Goal: Information Seeking & Learning: Learn about a topic

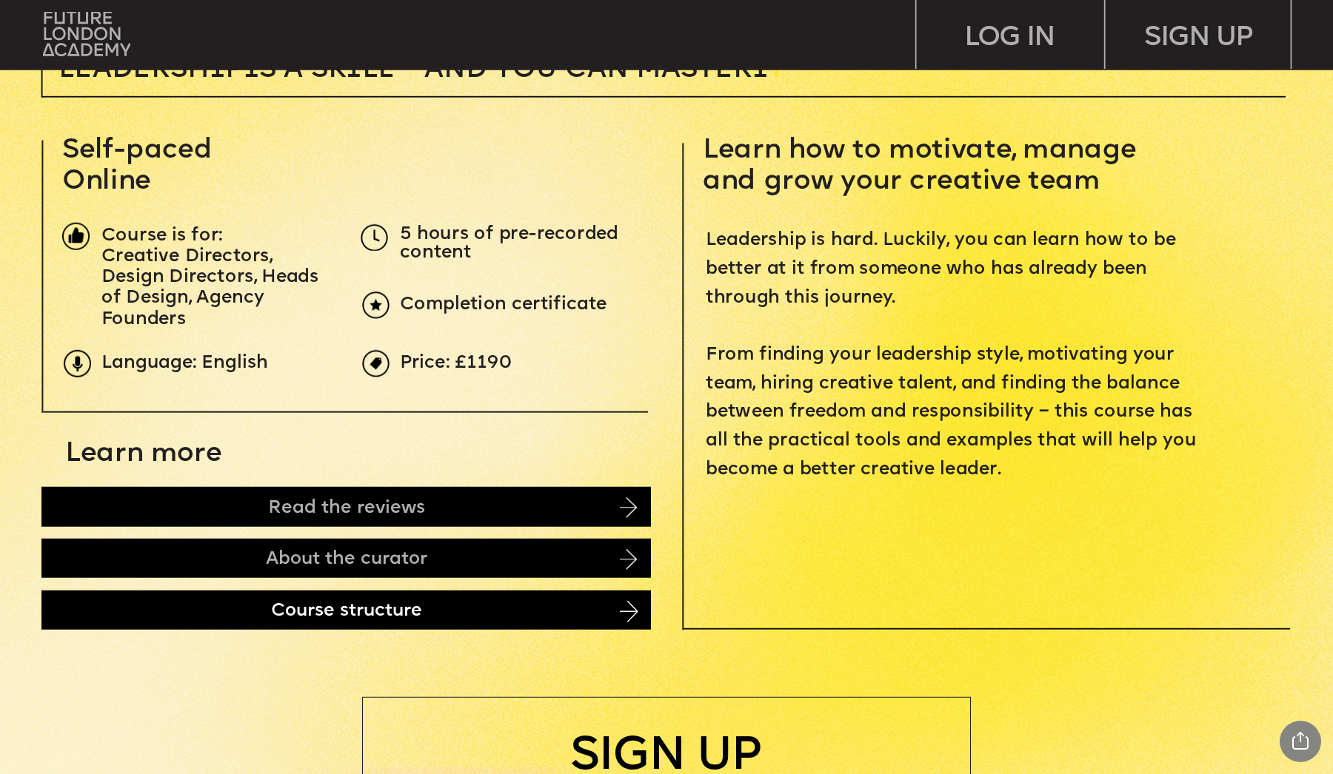
scroll to position [589, 0]
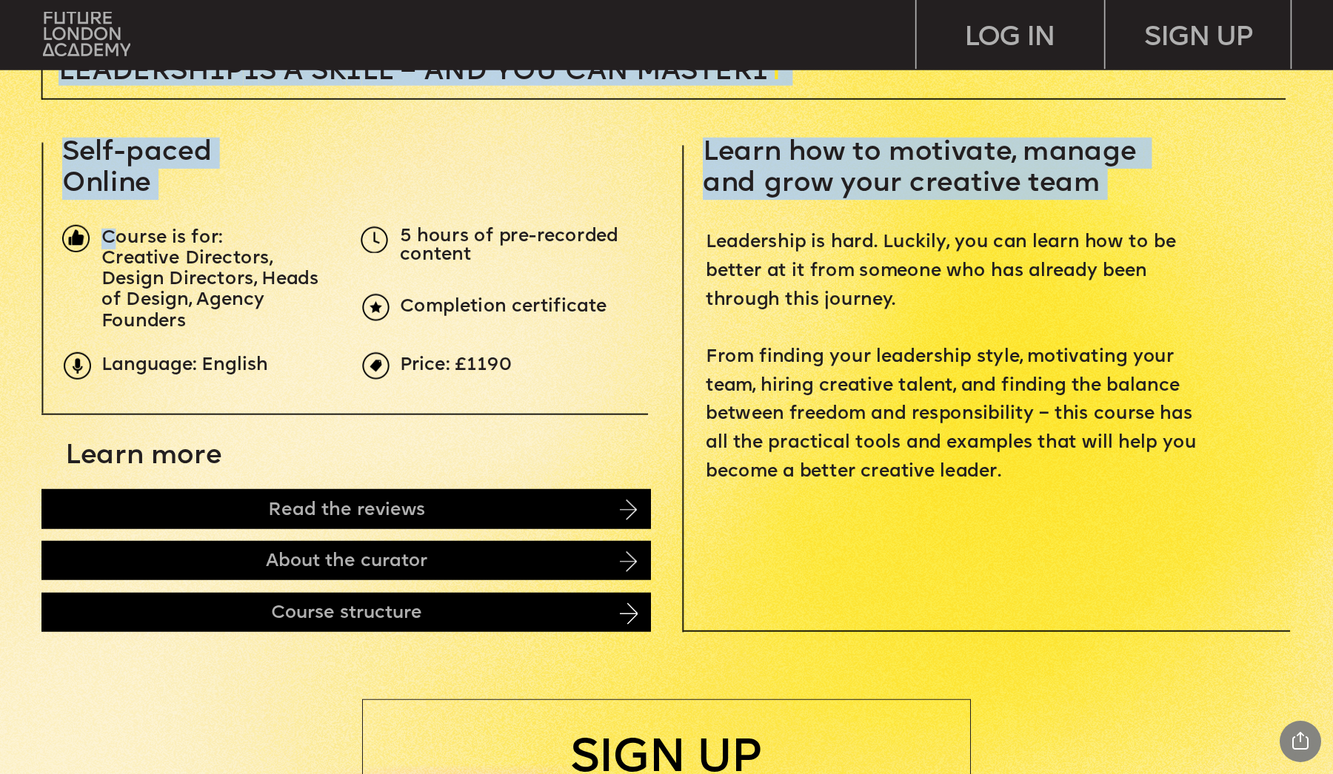
drag, startPoint x: 109, startPoint y: 241, endPoint x: 262, endPoint y: 346, distance: 186.3
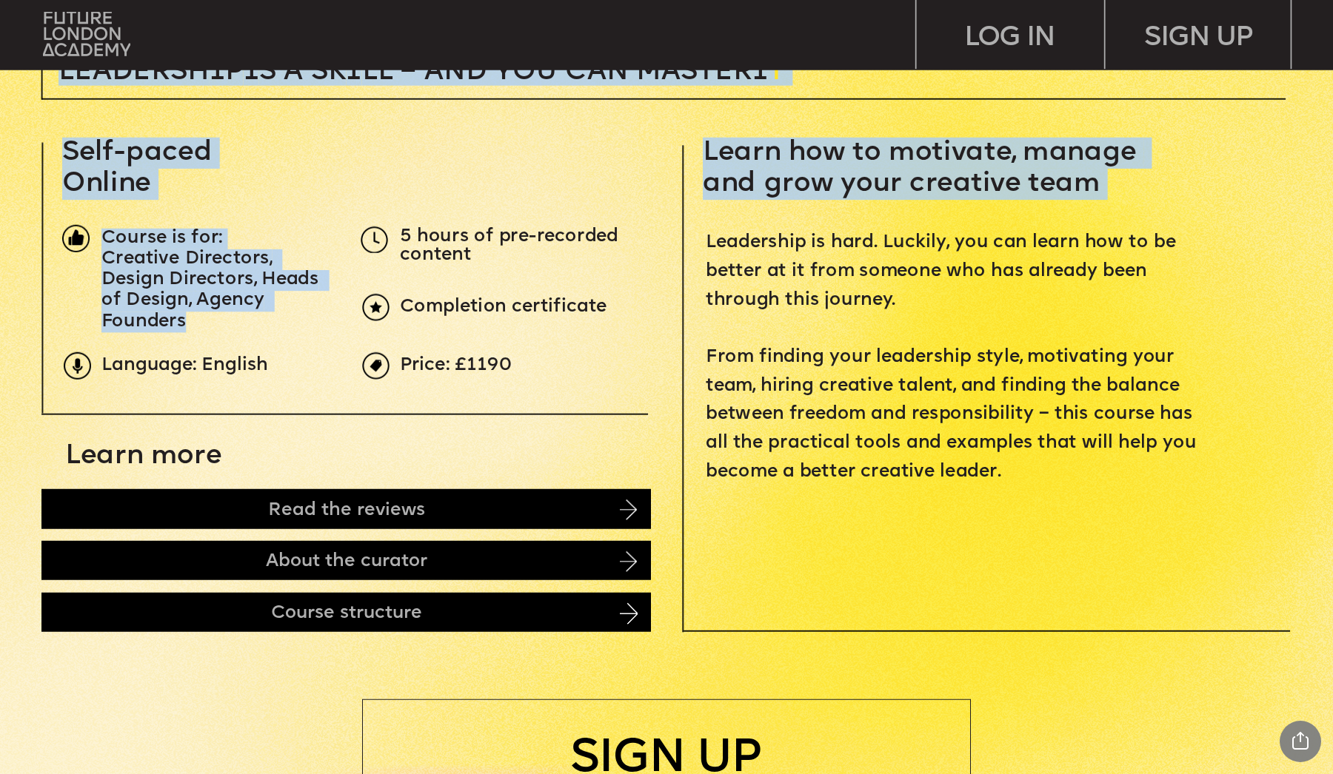
drag, startPoint x: 228, startPoint y: 335, endPoint x: 210, endPoint y: 312, distance: 29.6
click at [210, 312] on p "Creative Directors, Design Directors, Heads of Design, Agency Founders" at bounding box center [216, 292] width 230 height 84
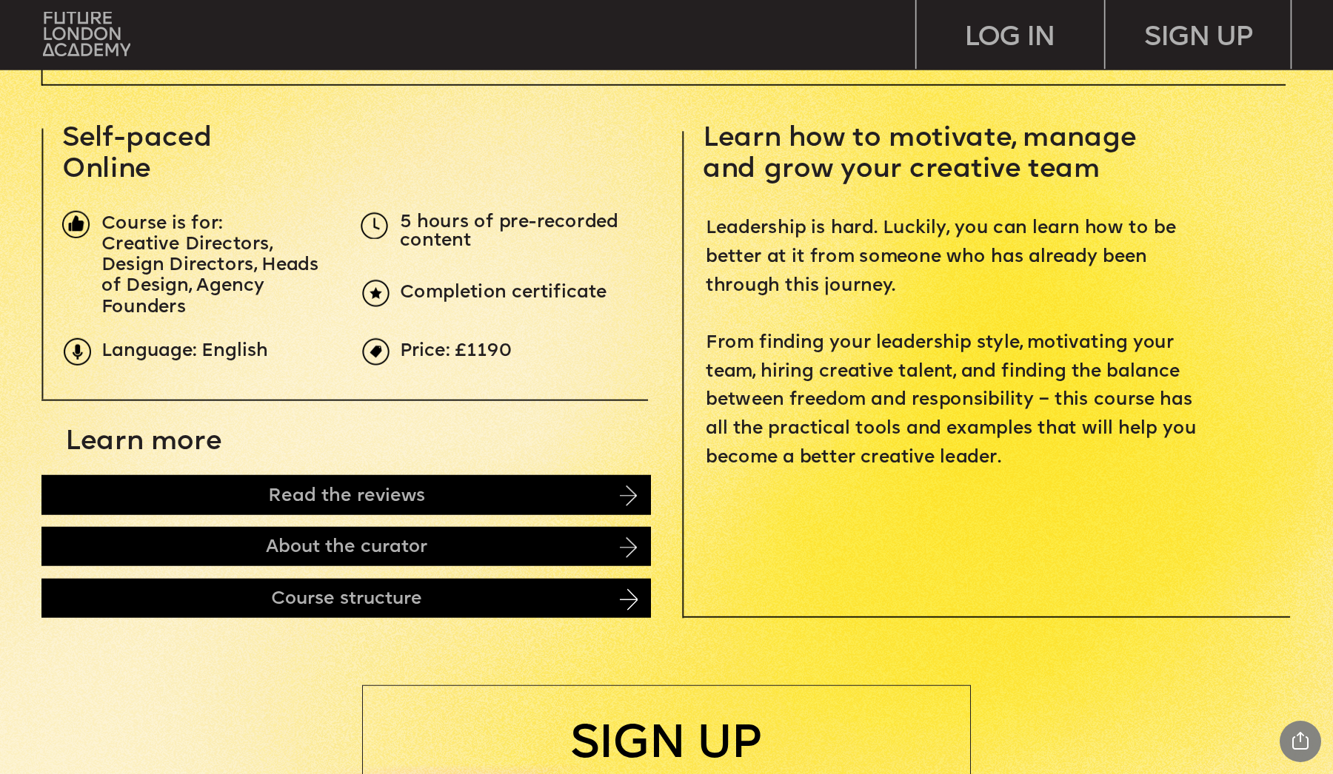
scroll to position [601, 0]
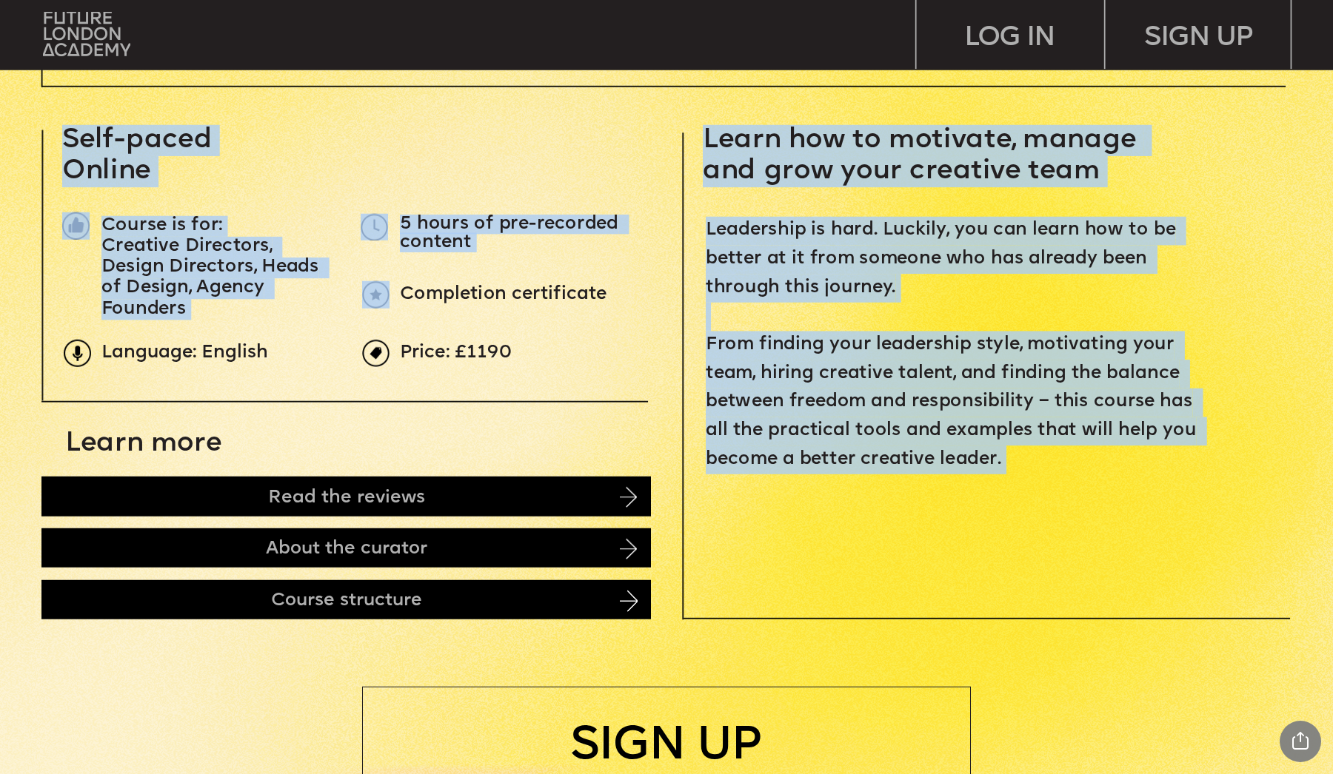
drag, startPoint x: 706, startPoint y: 128, endPoint x: 1032, endPoint y: 498, distance: 493.0
click at [1032, 498] on p "‍" at bounding box center [956, 489] width 501 height 29
drag, startPoint x: 1032, startPoint y: 498, endPoint x: 798, endPoint y: 193, distance: 383.8
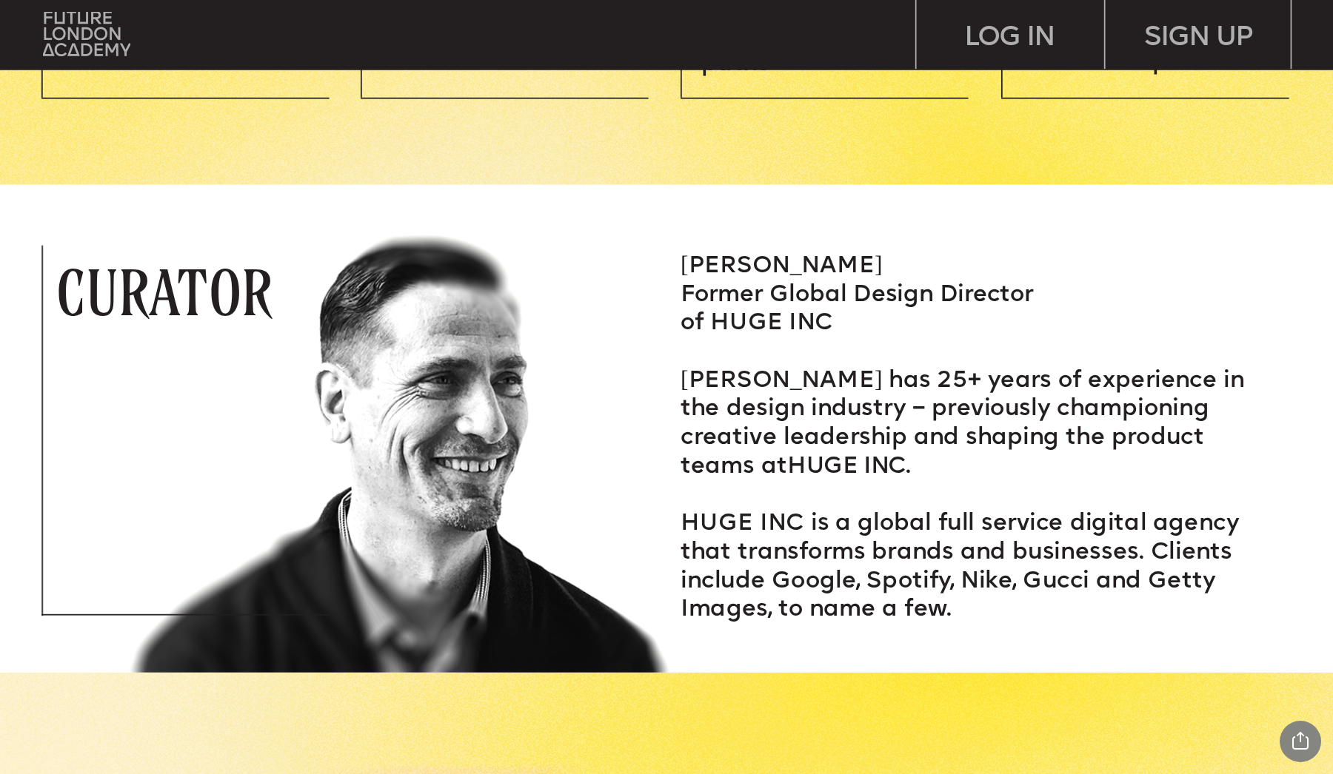
scroll to position [2464, 0]
